Goal: Information Seeking & Learning: Learn about a topic

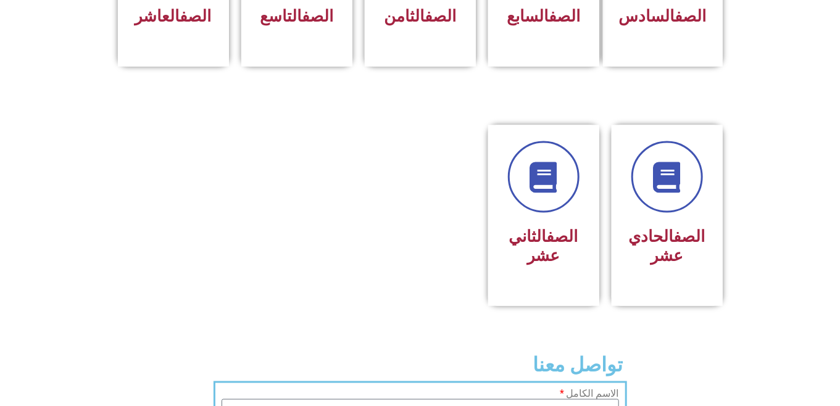
scroll to position [641, 0]
click at [710, 177] on div "الصف الحادي عشر" at bounding box center [667, 215] width 111 height 182
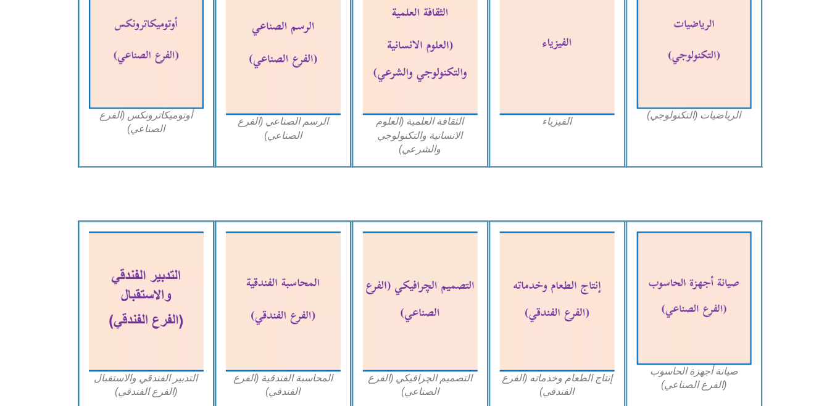
scroll to position [1061, 0]
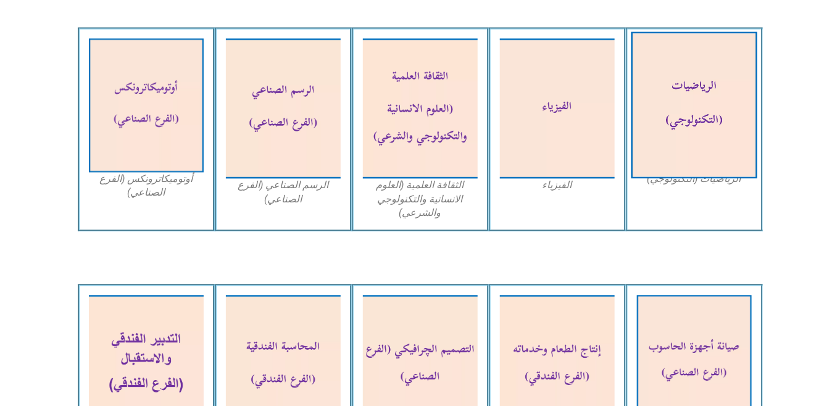
click at [701, 149] on img at bounding box center [694, 104] width 127 height 147
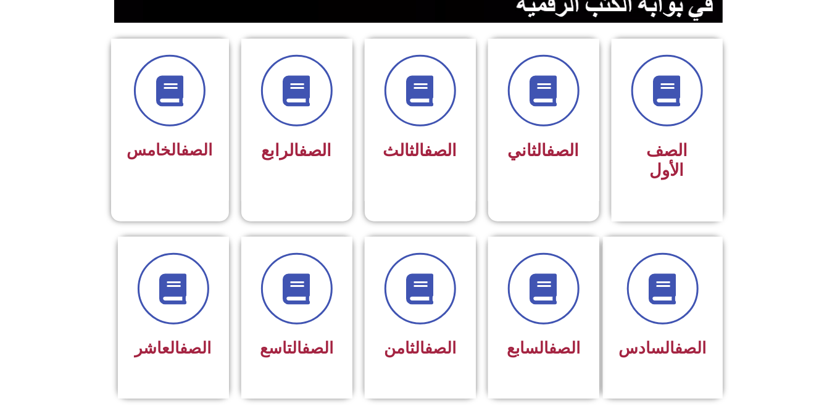
scroll to position [309, 0]
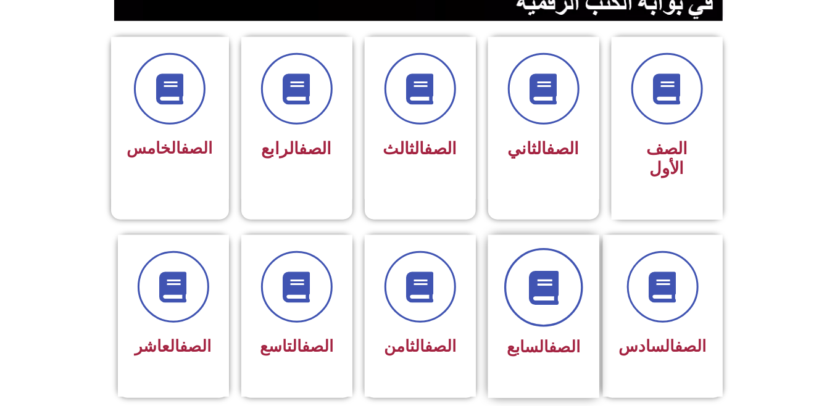
click at [558, 293] on span at bounding box center [543, 287] width 79 height 79
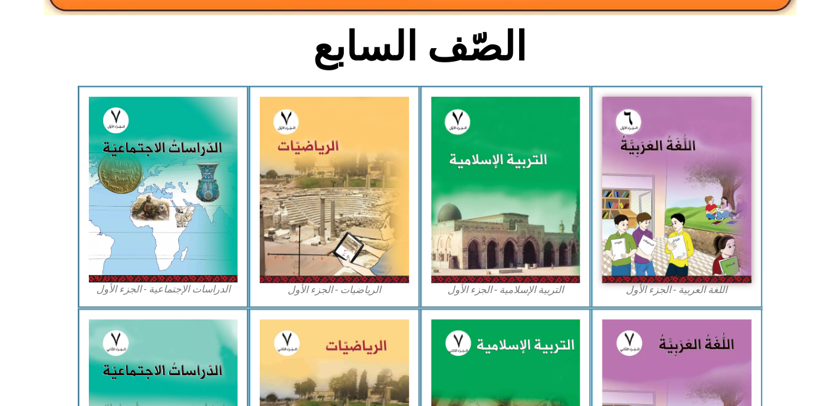
scroll to position [301, 0]
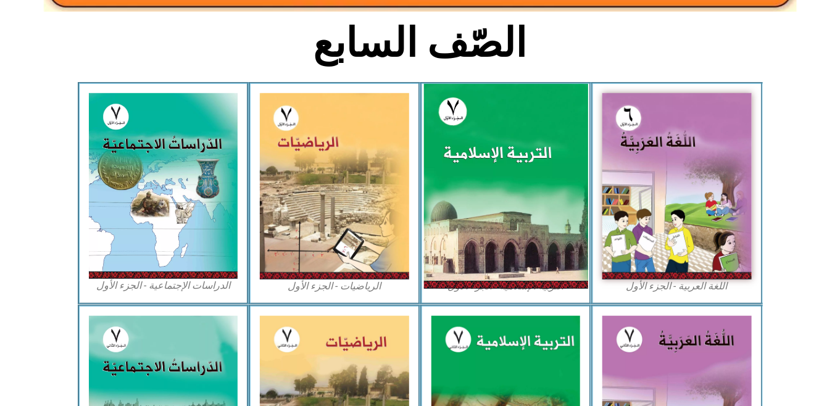
click at [570, 136] on img at bounding box center [506, 186] width 164 height 205
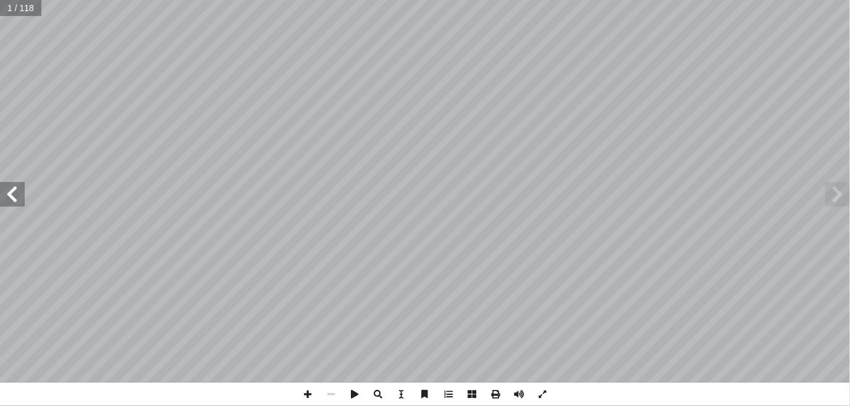
click at [12, 201] on span at bounding box center [12, 194] width 25 height 25
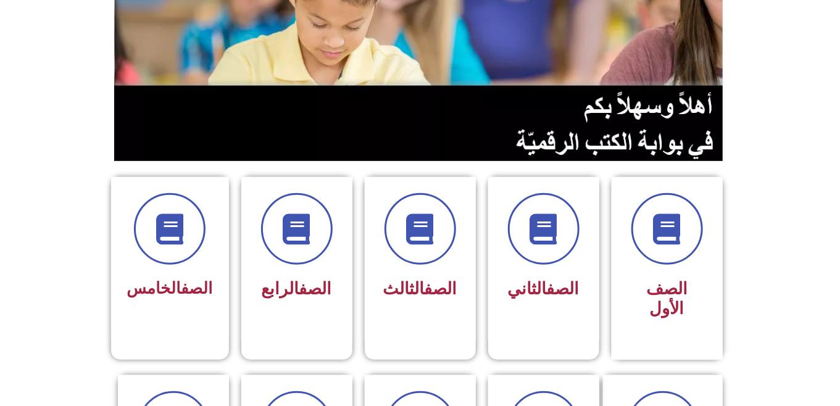
scroll to position [170, 0]
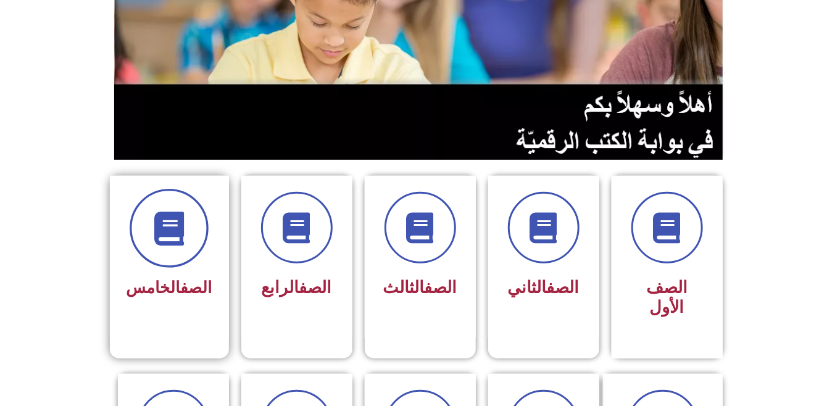
click at [180, 222] on icon at bounding box center [170, 229] width 34 height 34
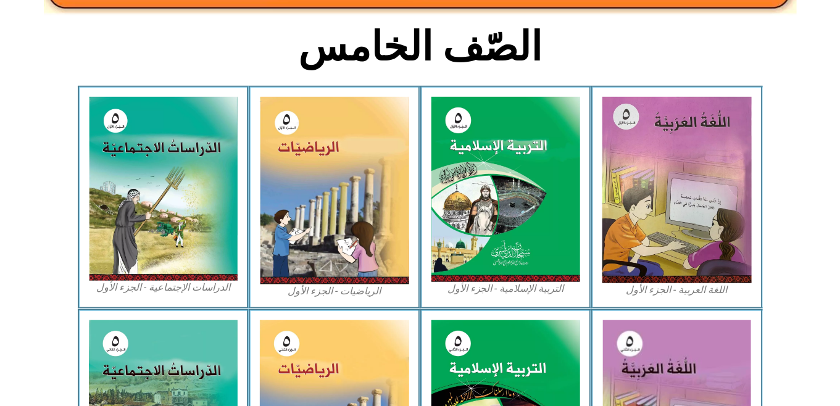
scroll to position [285, 0]
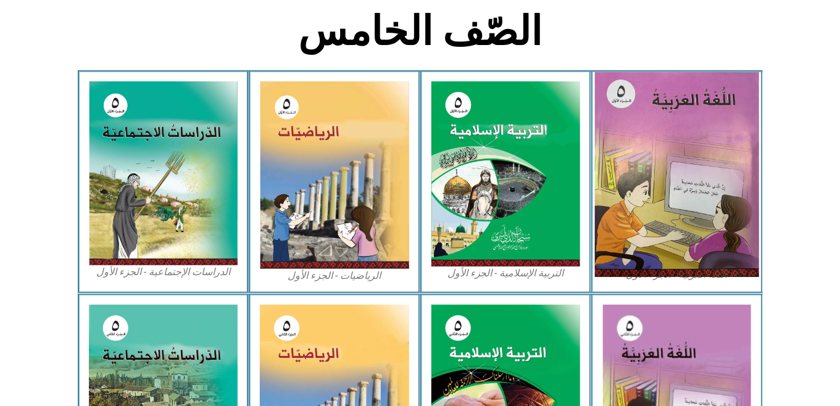
click at [677, 197] on img at bounding box center [677, 174] width 164 height 205
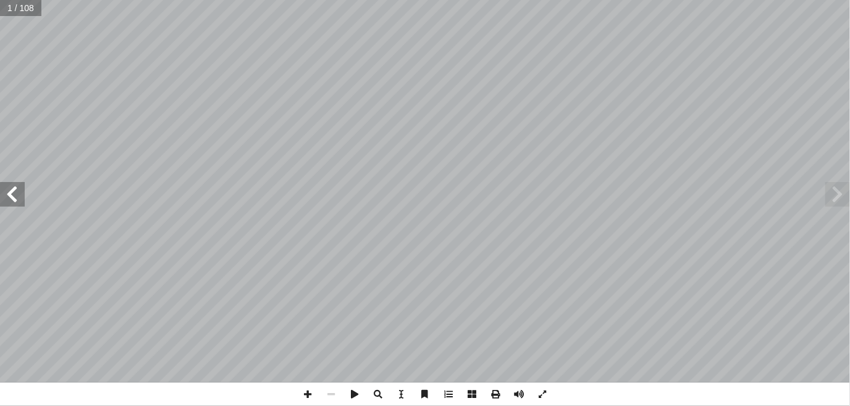
click at [14, 183] on span at bounding box center [12, 194] width 25 height 25
click at [2, 188] on span at bounding box center [12, 194] width 25 height 25
click at [11, 188] on span at bounding box center [12, 194] width 25 height 25
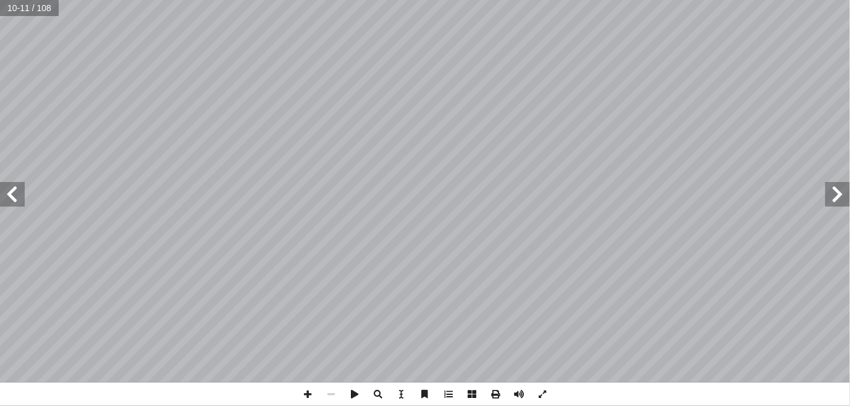
click at [20, 187] on span at bounding box center [12, 194] width 25 height 25
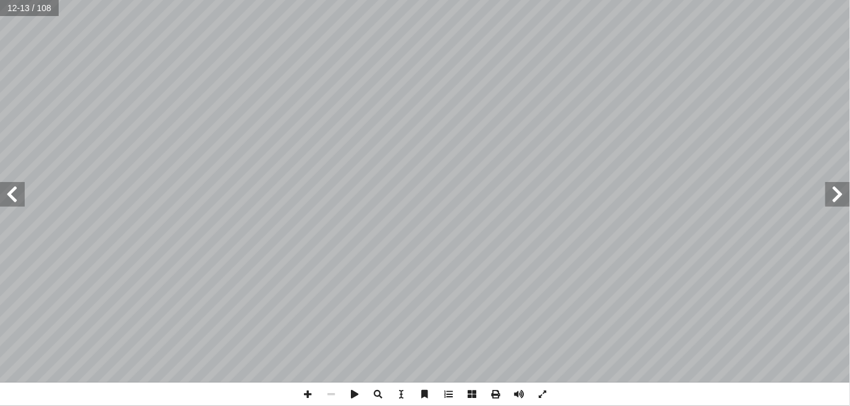
click at [20, 187] on span at bounding box center [12, 194] width 25 height 25
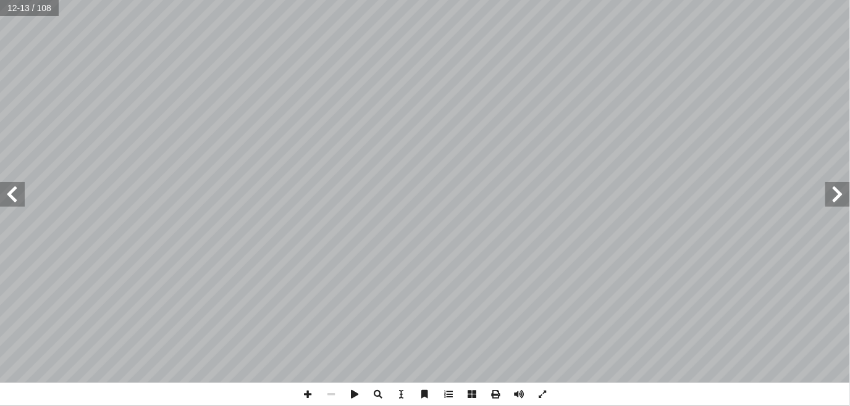
click at [20, 187] on span at bounding box center [12, 194] width 25 height 25
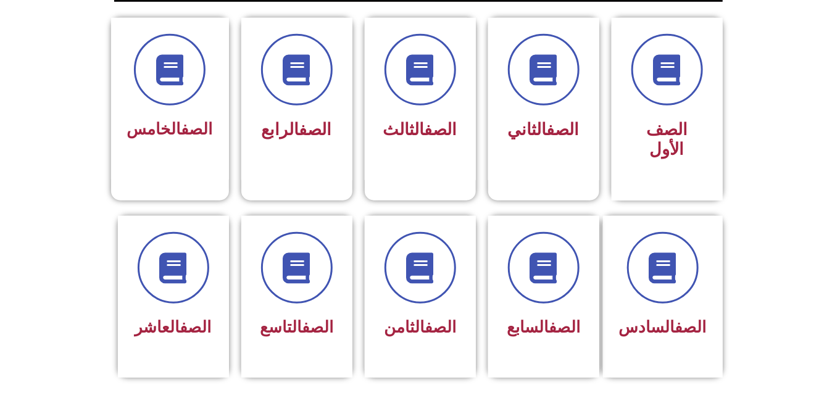
scroll to position [330, 0]
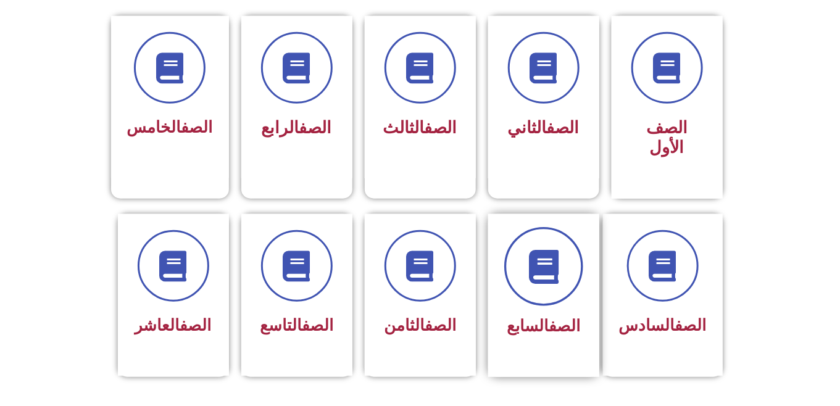
click at [547, 254] on icon at bounding box center [544, 266] width 34 height 34
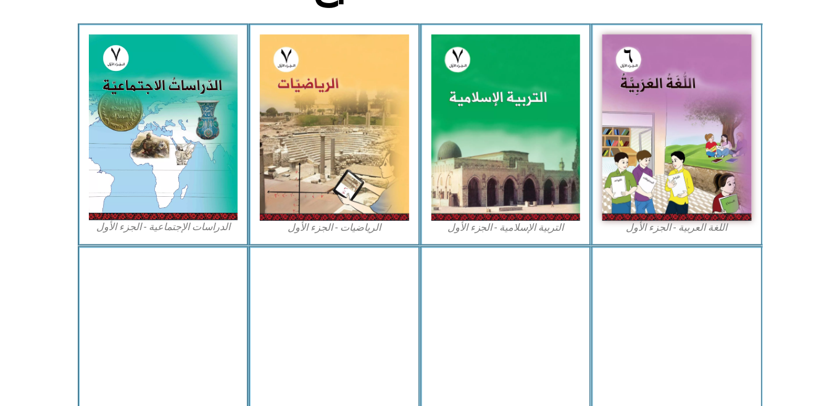
scroll to position [355, 0]
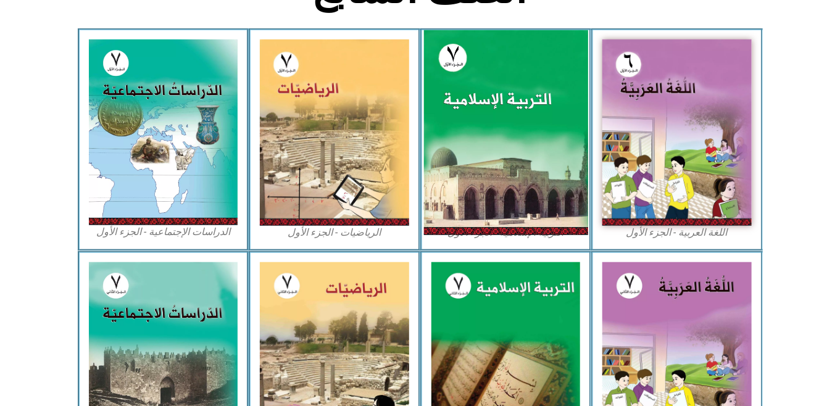
click at [477, 148] on img at bounding box center [506, 132] width 164 height 205
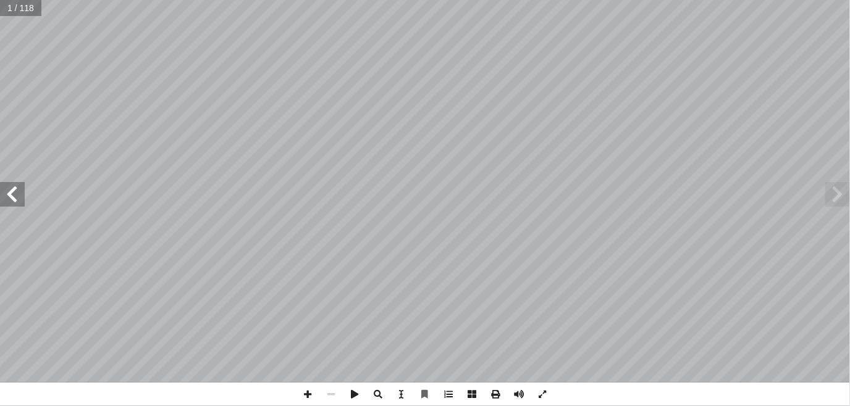
click at [13, 187] on span at bounding box center [12, 194] width 25 height 25
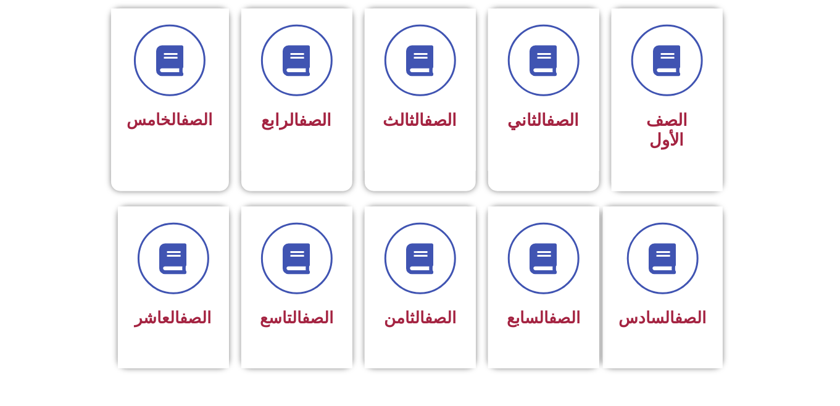
scroll to position [344, 0]
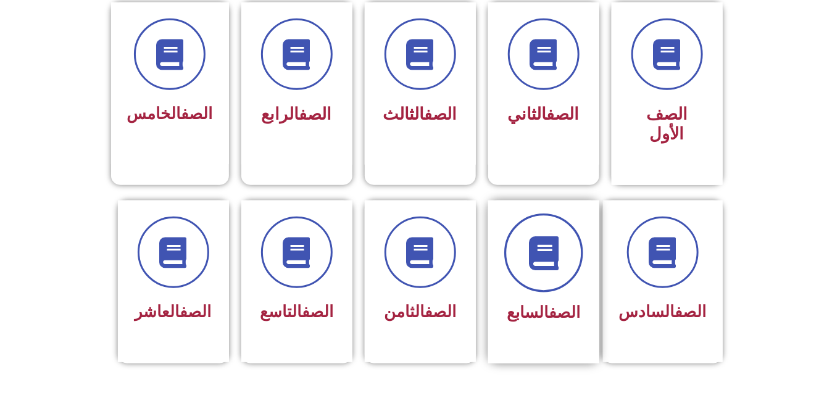
click at [539, 248] on icon at bounding box center [544, 253] width 34 height 34
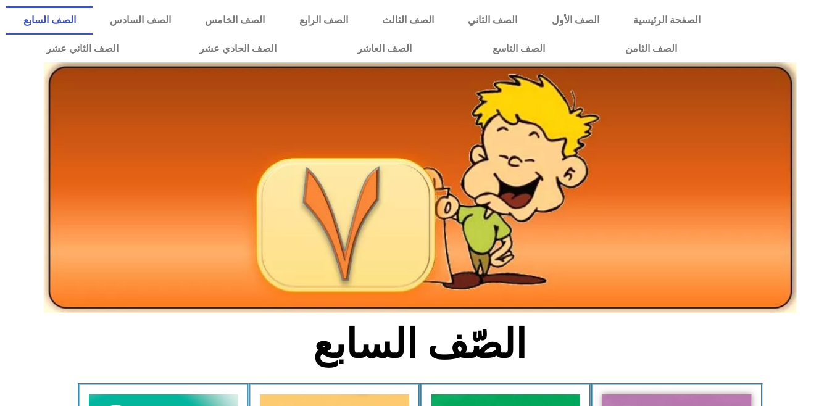
drag, startPoint x: 840, startPoint y: 144, endPoint x: 850, endPoint y: 154, distance: 14.4
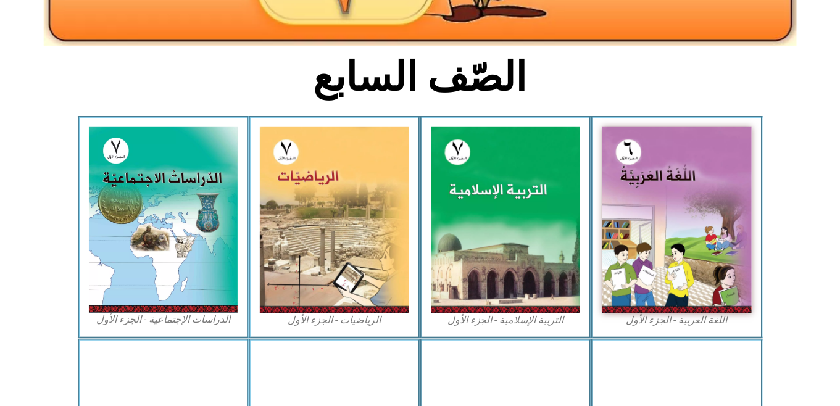
scroll to position [269, 0]
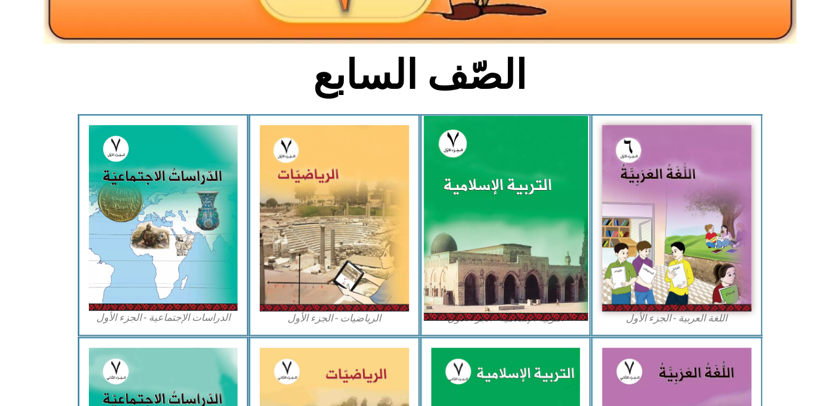
click at [454, 184] on img at bounding box center [506, 218] width 164 height 205
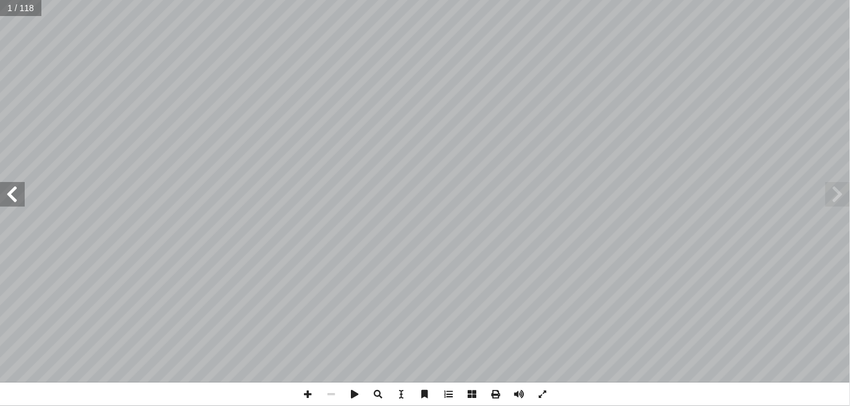
click at [12, 191] on span at bounding box center [12, 194] width 25 height 25
click at [10, 195] on span at bounding box center [12, 194] width 25 height 25
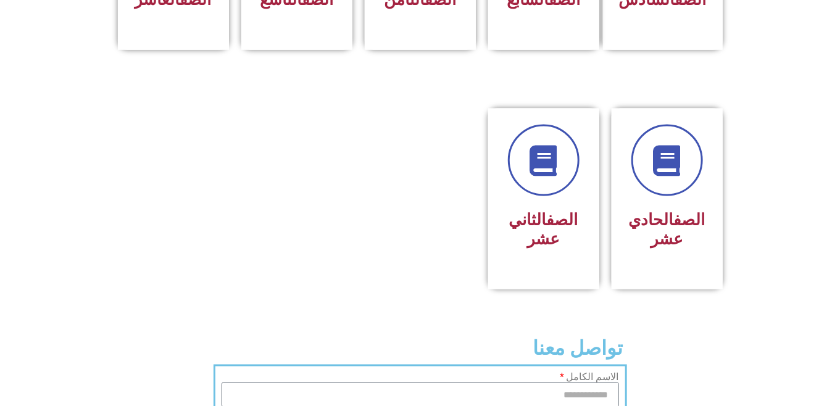
scroll to position [603, 0]
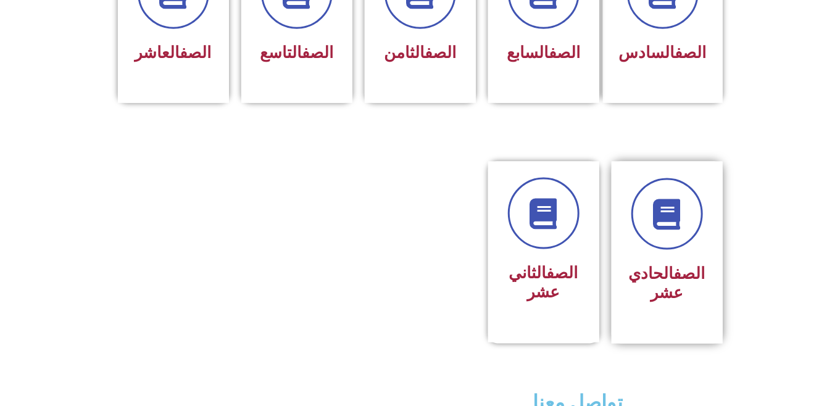
click at [679, 274] on h3 "الصف الحادي عشر" at bounding box center [668, 283] width 78 height 38
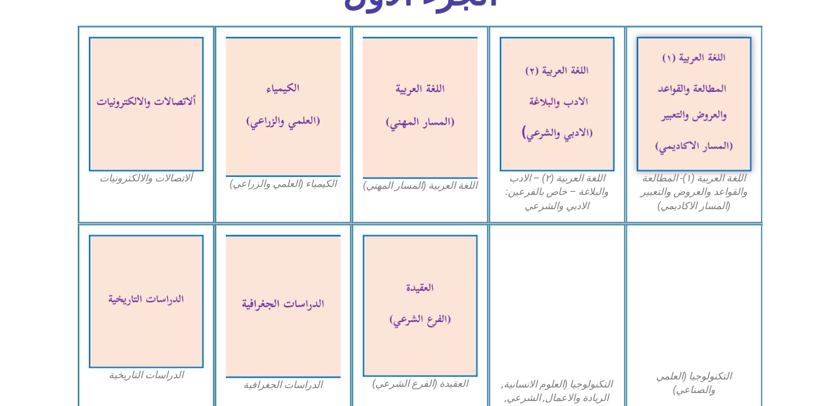
scroll to position [398, 0]
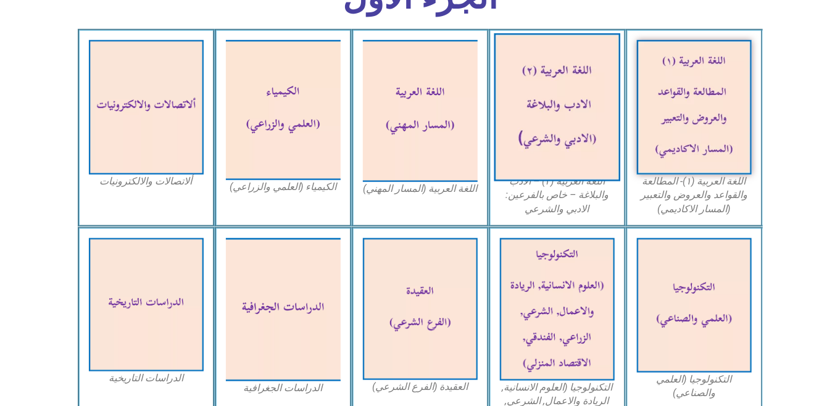
click at [574, 124] on img at bounding box center [557, 107] width 127 height 148
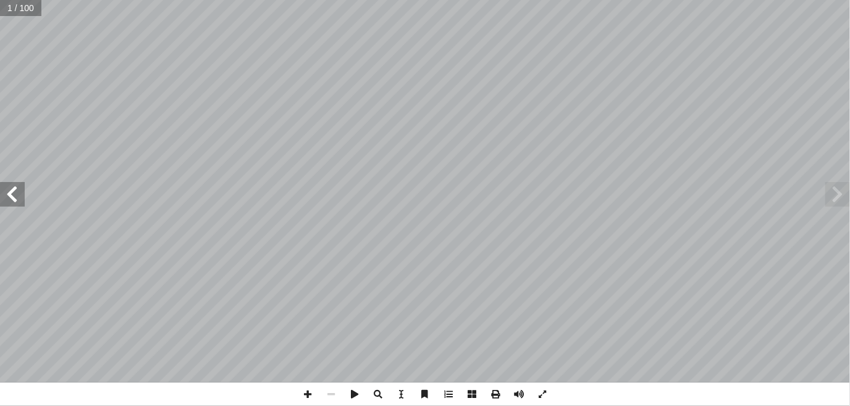
click at [10, 191] on span at bounding box center [12, 194] width 25 height 25
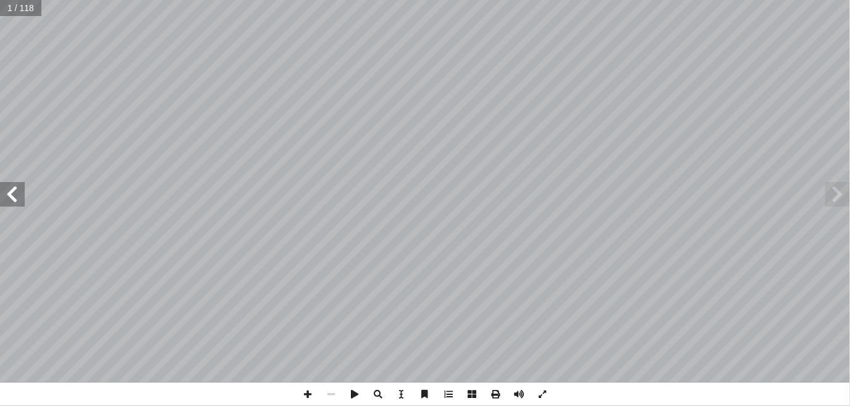
click at [6, 196] on span at bounding box center [12, 194] width 25 height 25
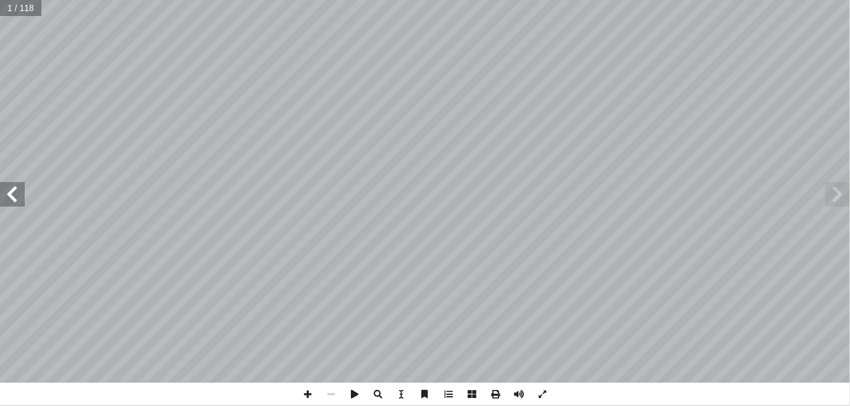
click at [6, 196] on span at bounding box center [12, 194] width 25 height 25
click at [849, 82] on html "الصفحة الرئيسية الصف الأول الصف الثاني الصف الثالث الصف الرابع الصف الخامس الصف…" at bounding box center [425, 41] width 850 height 82
click at [10, 206] on span at bounding box center [12, 194] width 25 height 25
click at [18, 193] on span at bounding box center [12, 194] width 25 height 25
click at [14, 198] on span at bounding box center [12, 194] width 25 height 25
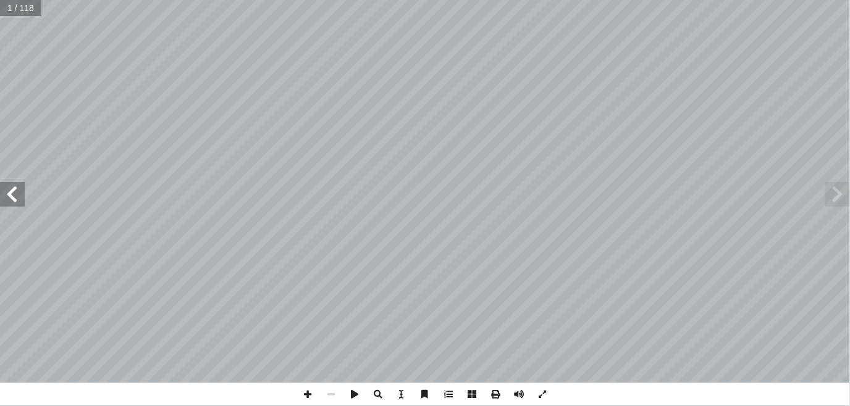
click at [14, 198] on span at bounding box center [12, 194] width 25 height 25
click at [336, 394] on span at bounding box center [330, 394] width 23 height 23
click at [305, 400] on span at bounding box center [307, 394] width 23 height 23
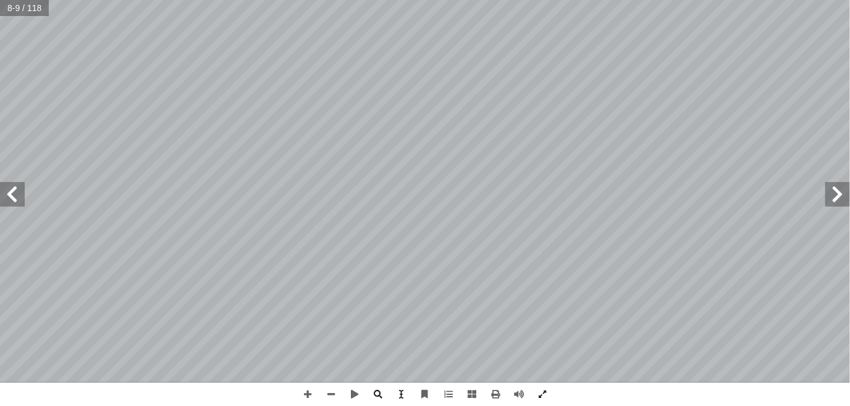
click at [15, 195] on span at bounding box center [12, 194] width 25 height 25
click at [840, 192] on span at bounding box center [837, 194] width 25 height 25
click at [498, 390] on span at bounding box center [495, 394] width 23 height 23
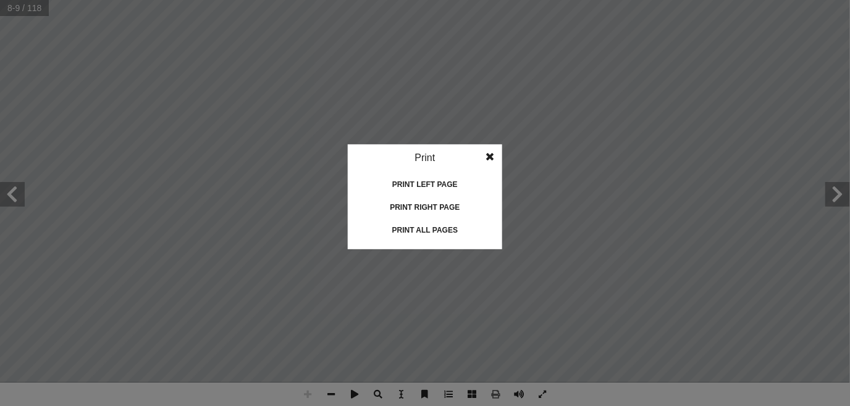
click at [438, 191] on div "Print left page" at bounding box center [424, 185] width 123 height 20
click at [493, 153] on span at bounding box center [490, 156] width 22 height 25
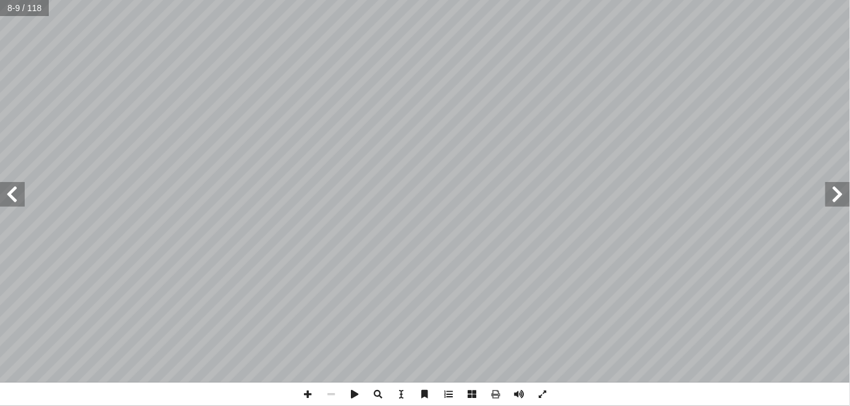
click at [14, 187] on span at bounding box center [12, 194] width 25 height 25
click at [834, 191] on span at bounding box center [837, 194] width 25 height 25
click at [16, 199] on span at bounding box center [12, 194] width 25 height 25
